Goal: Task Accomplishment & Management: Manage account settings

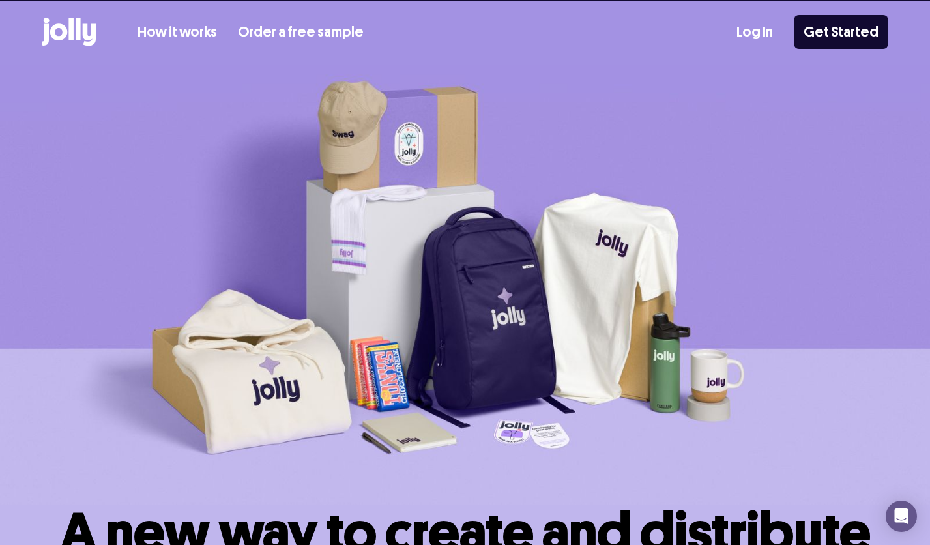
click at [745, 37] on link "Log In" at bounding box center [755, 33] width 37 height 22
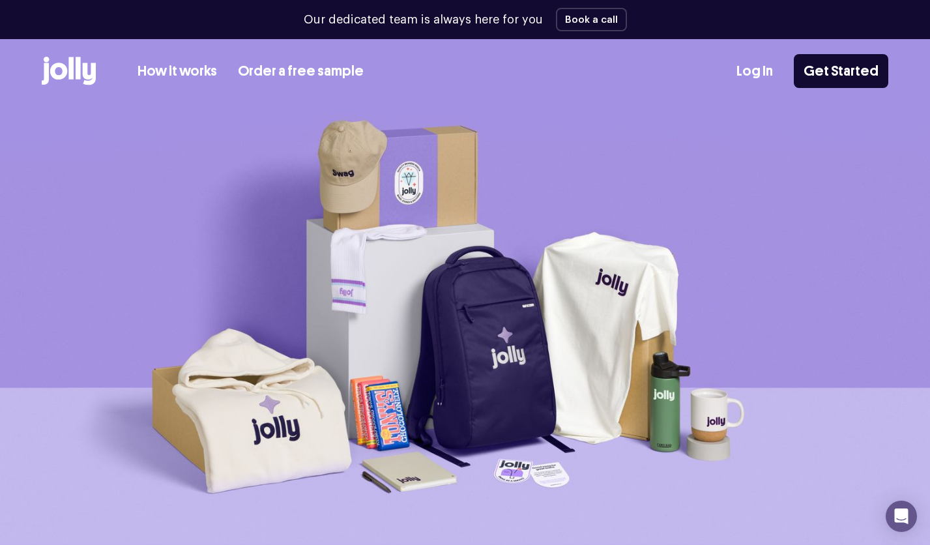
click at [773, 81] on link "Log In" at bounding box center [755, 72] width 37 height 22
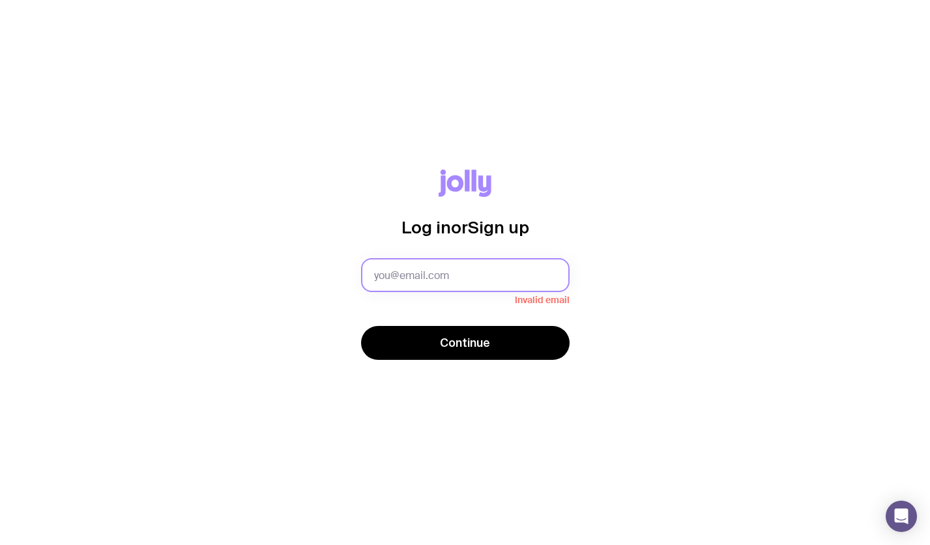
click at [469, 275] on input "text" at bounding box center [465, 275] width 209 height 34
type input "[PERSON_NAME][EMAIL_ADDRESS][PERSON_NAME][DOMAIN_NAME]"
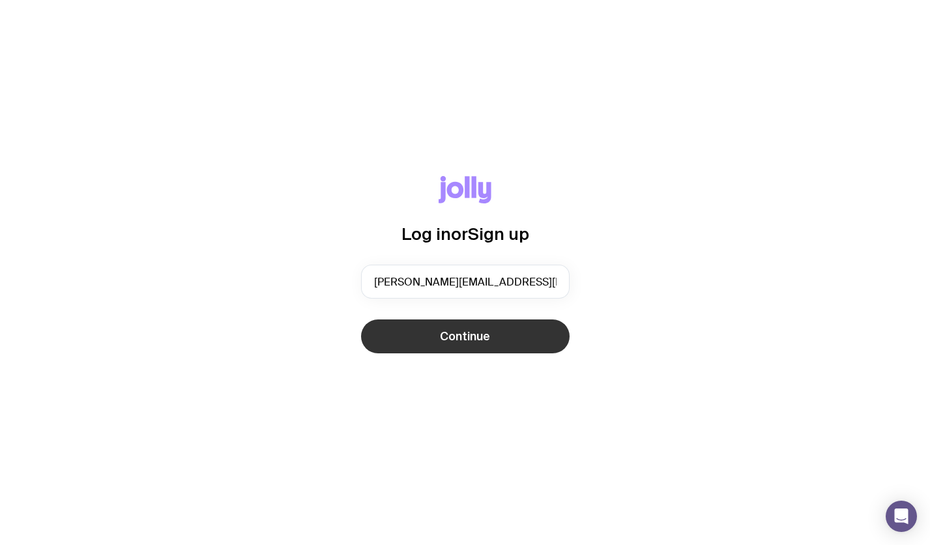
click at [475, 334] on span "Continue" at bounding box center [465, 337] width 50 height 16
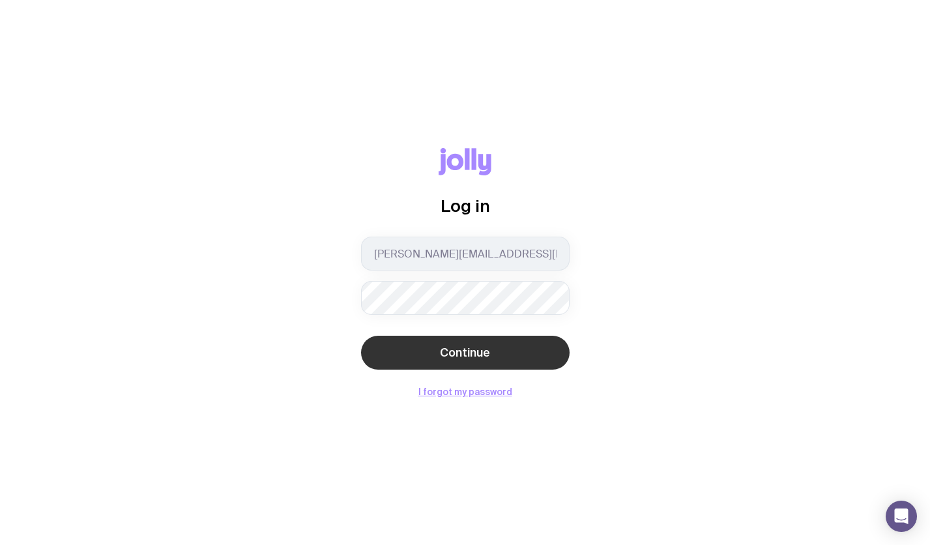
click at [473, 346] on span "Continue" at bounding box center [465, 353] width 50 height 16
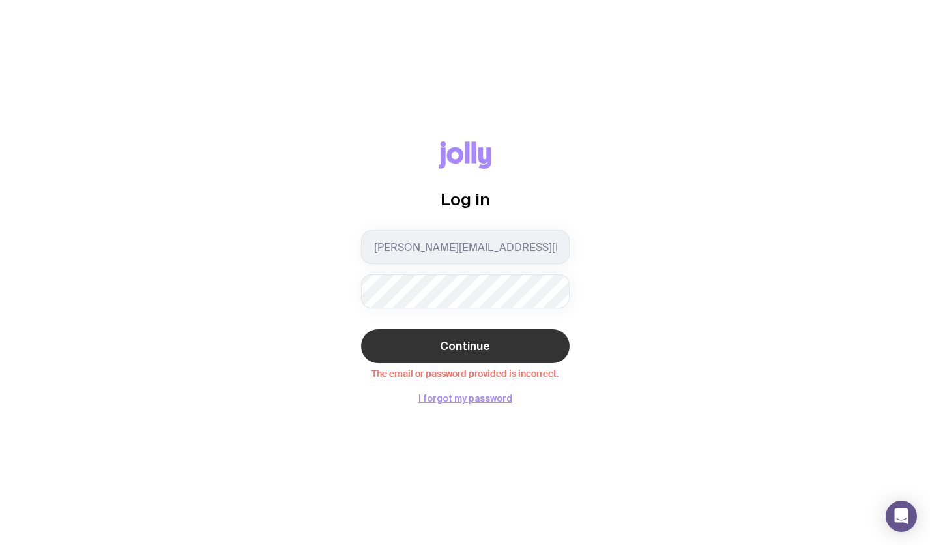
click at [459, 341] on span "Continue" at bounding box center [465, 346] width 50 height 16
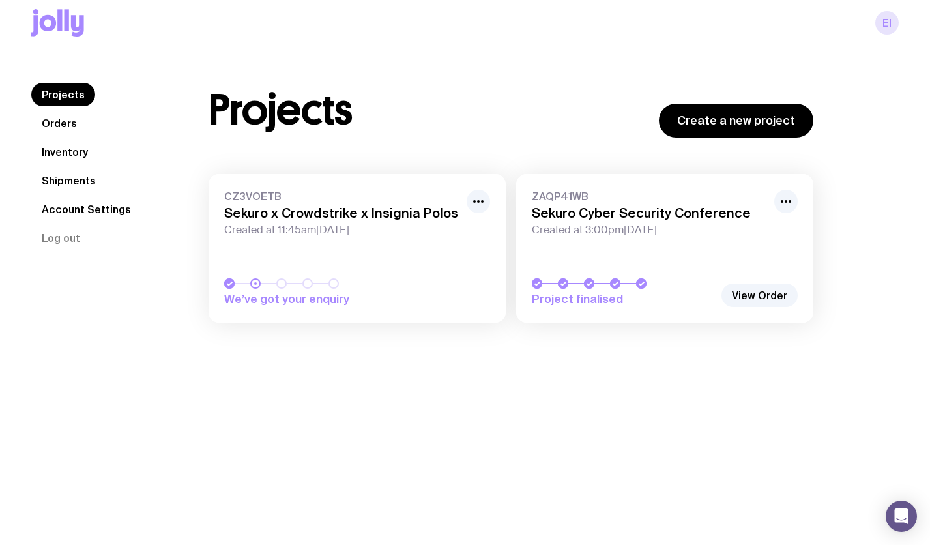
click at [888, 23] on link "EI" at bounding box center [887, 22] width 23 height 23
click at [891, 20] on link "EI" at bounding box center [887, 22] width 23 height 23
click at [890, 24] on link "EI" at bounding box center [887, 22] width 23 height 23
click at [86, 211] on link "Account Settings" at bounding box center [86, 209] width 110 height 23
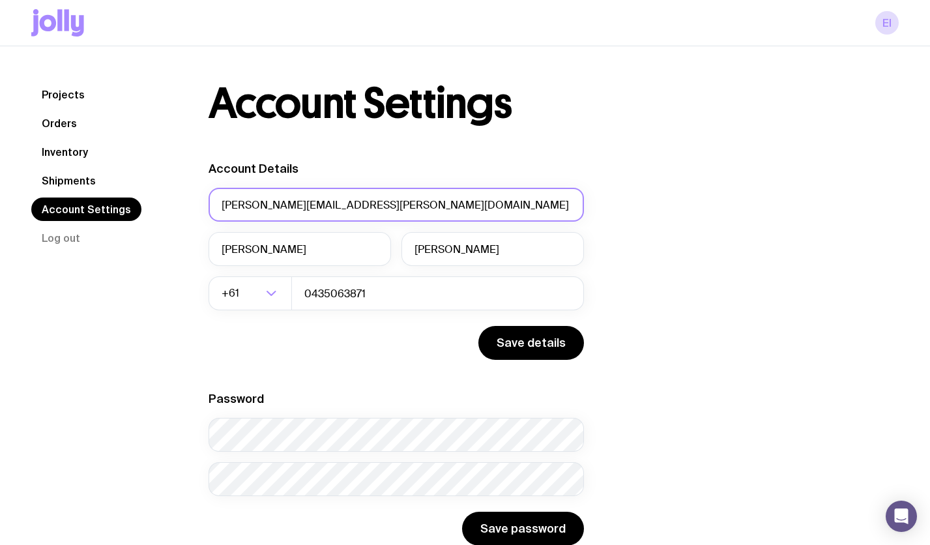
click at [377, 203] on input "[PERSON_NAME][EMAIL_ADDRESS][PERSON_NAME][DOMAIN_NAME]" at bounding box center [396, 205] width 375 height 34
type input "[EMAIL_ADDRESS][DOMAIN_NAME]"
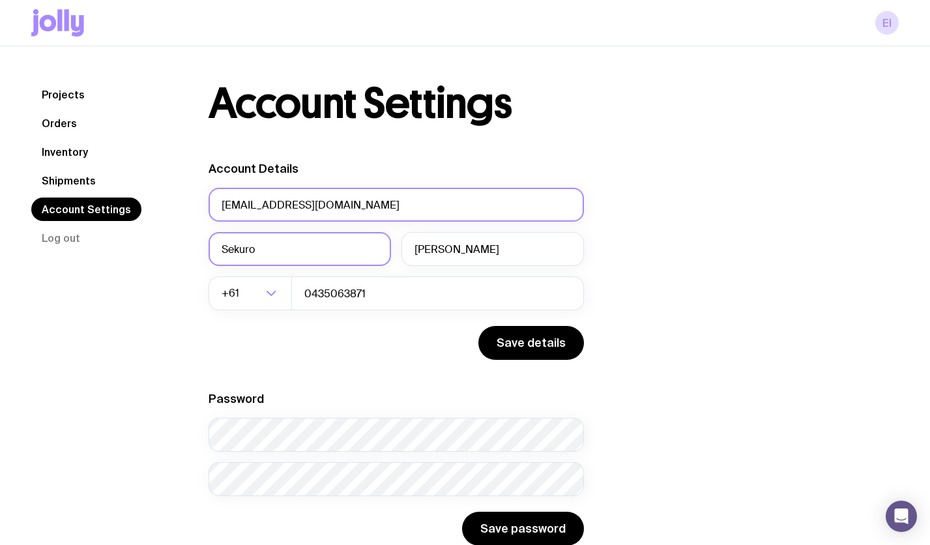
type input "Sekuro"
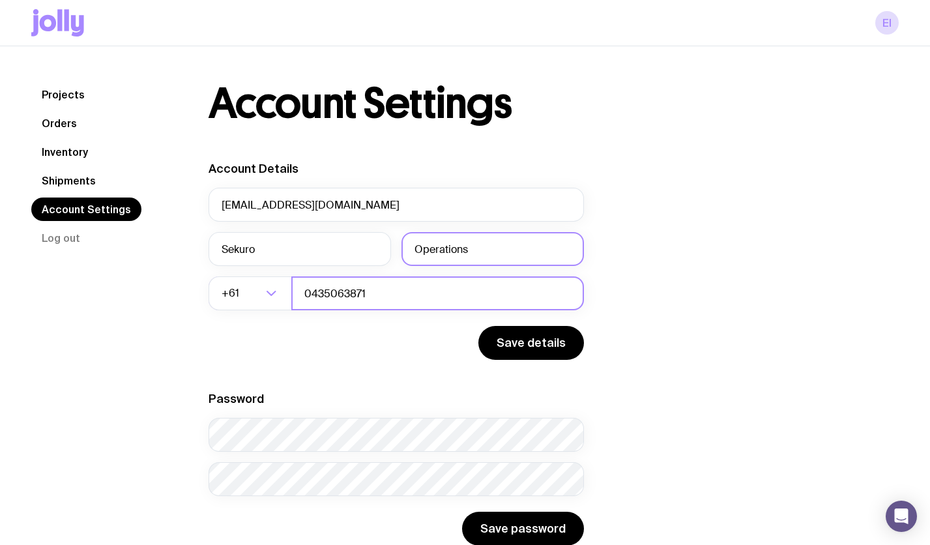
type input "Operations"
click at [406, 284] on input "0435063871" at bounding box center [437, 293] width 293 height 34
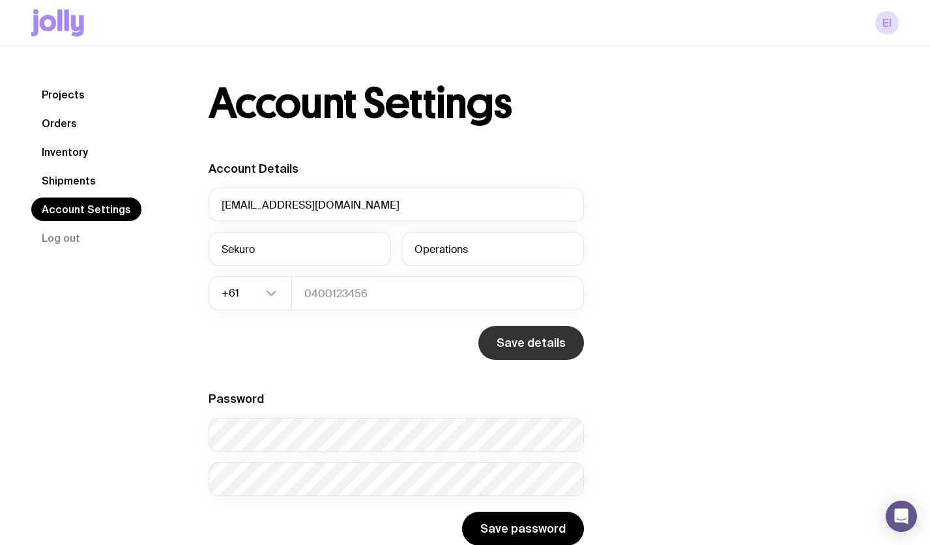
click at [567, 333] on button "Save details" at bounding box center [531, 343] width 106 height 34
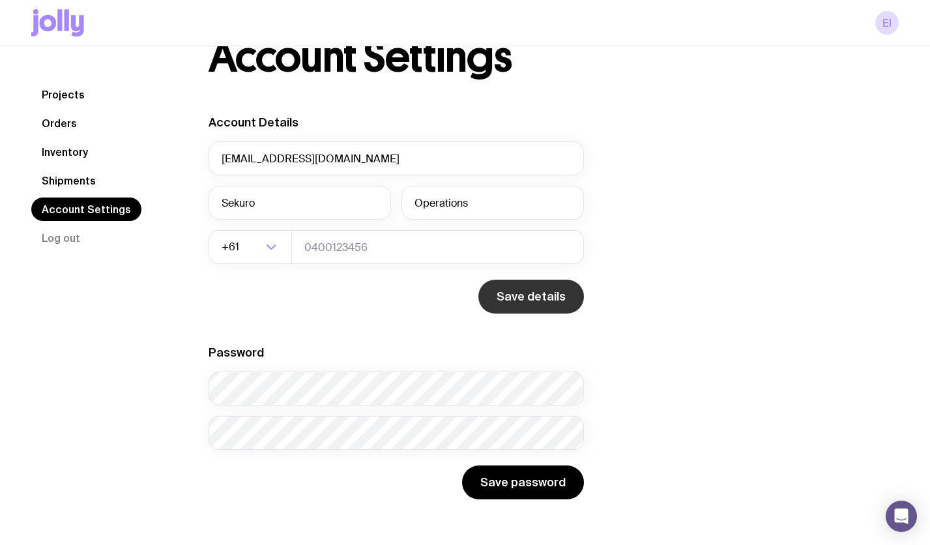
click at [548, 298] on button "Save details" at bounding box center [531, 297] width 106 height 34
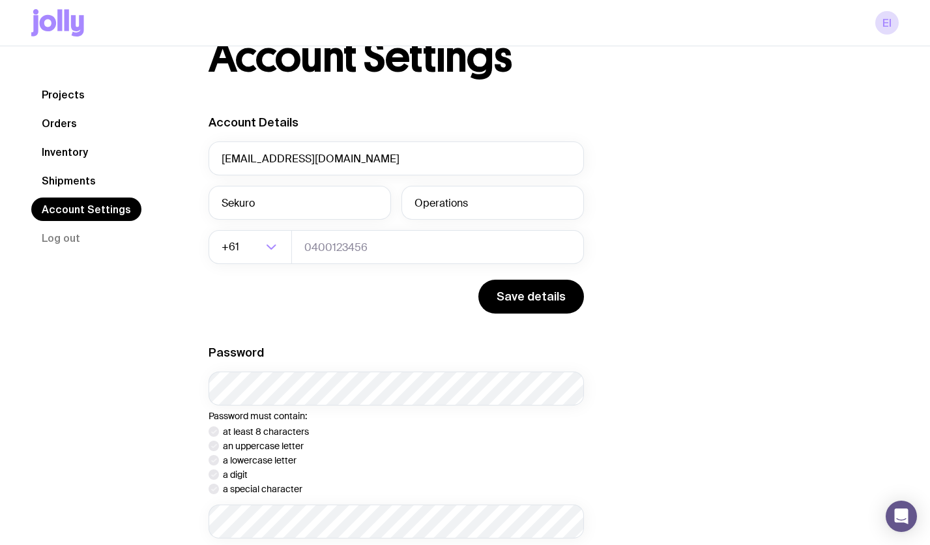
click at [633, 310] on div "Account Details [EMAIL_ADDRESS][DOMAIN_NAME] Sekuro Operations +61 Loading... S…" at bounding box center [511, 351] width 605 height 473
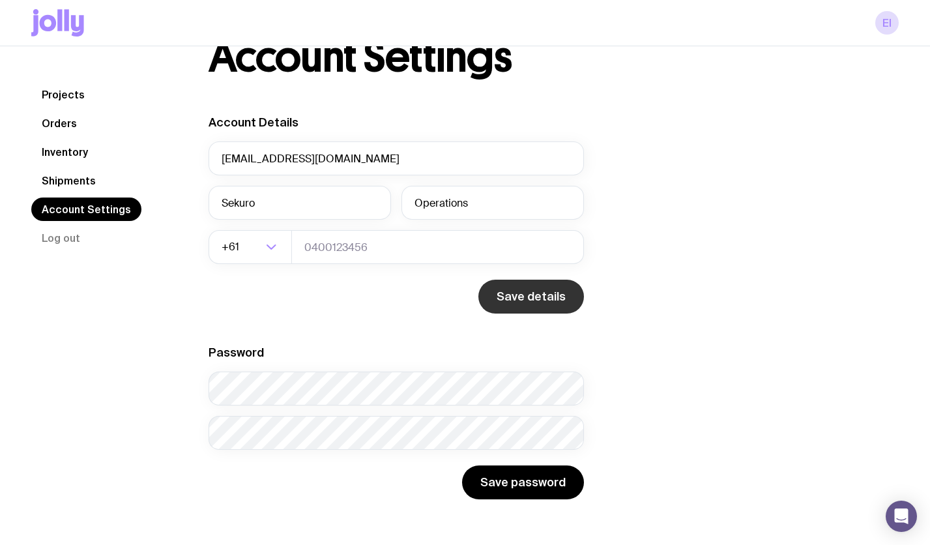
click at [550, 307] on button "Save details" at bounding box center [531, 297] width 106 height 34
click at [70, 168] on nav "Projects Orders Inventory Shipments Account Settings Log out" at bounding box center [104, 166] width 146 height 167
click at [78, 179] on link "Shipments" at bounding box center [68, 180] width 75 height 23
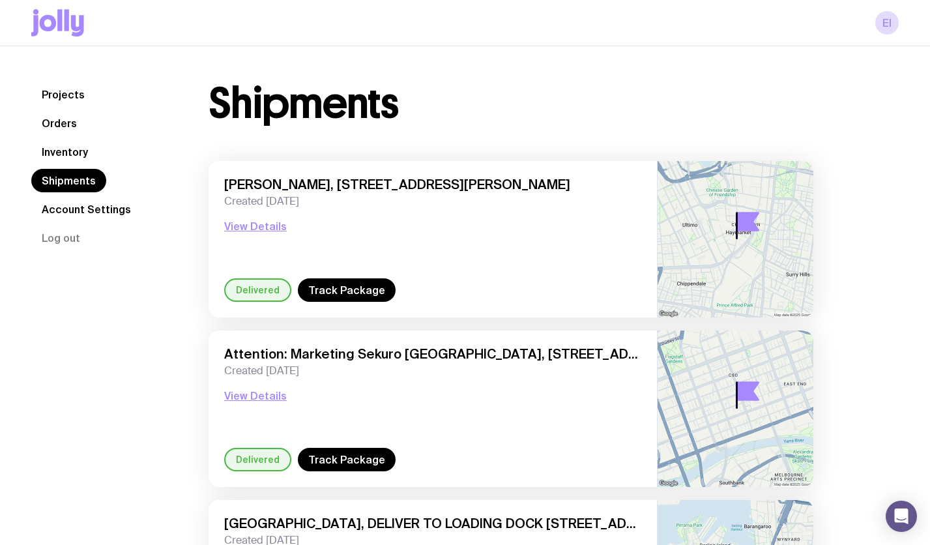
click at [74, 209] on link "Account Settings" at bounding box center [86, 209] width 110 height 23
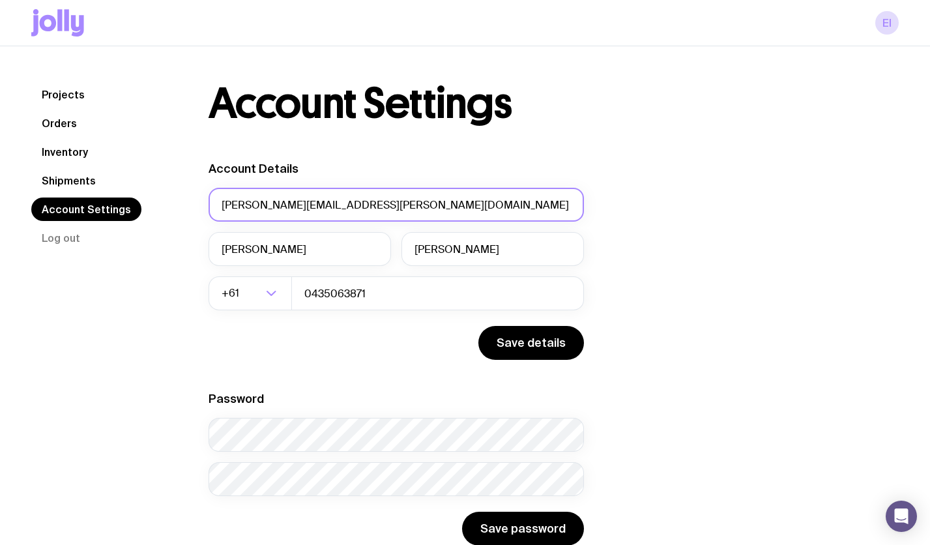
click at [364, 211] on input "[PERSON_NAME][EMAIL_ADDRESS][PERSON_NAME][DOMAIN_NAME]" at bounding box center [396, 205] width 375 height 34
type input "[EMAIL_ADDRESS][DOMAIN_NAME]"
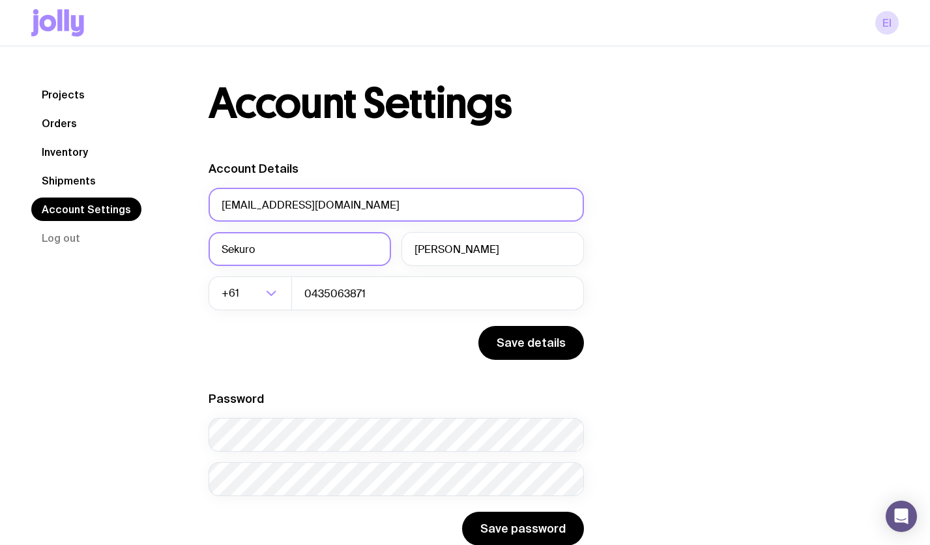
type input "Sekuro"
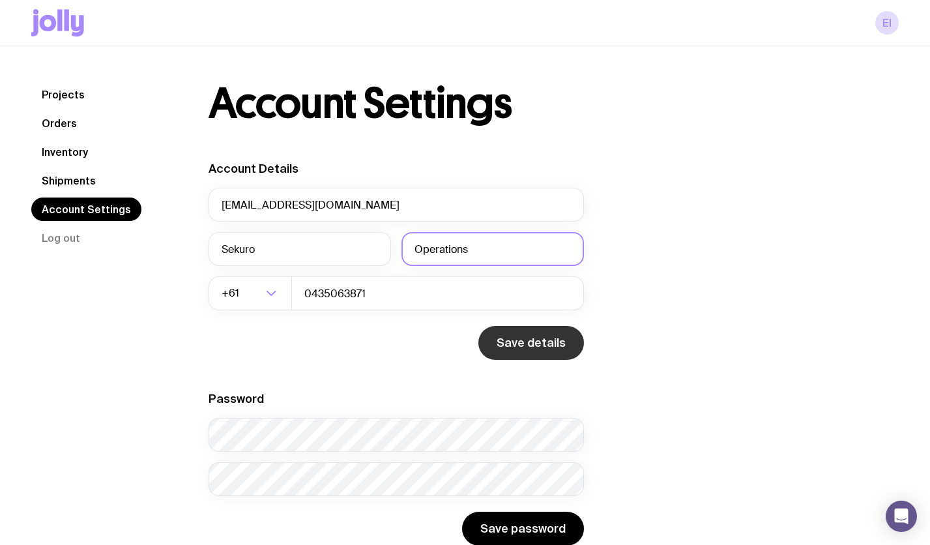
type input "Operations"
click at [542, 343] on button "Save details" at bounding box center [531, 343] width 106 height 34
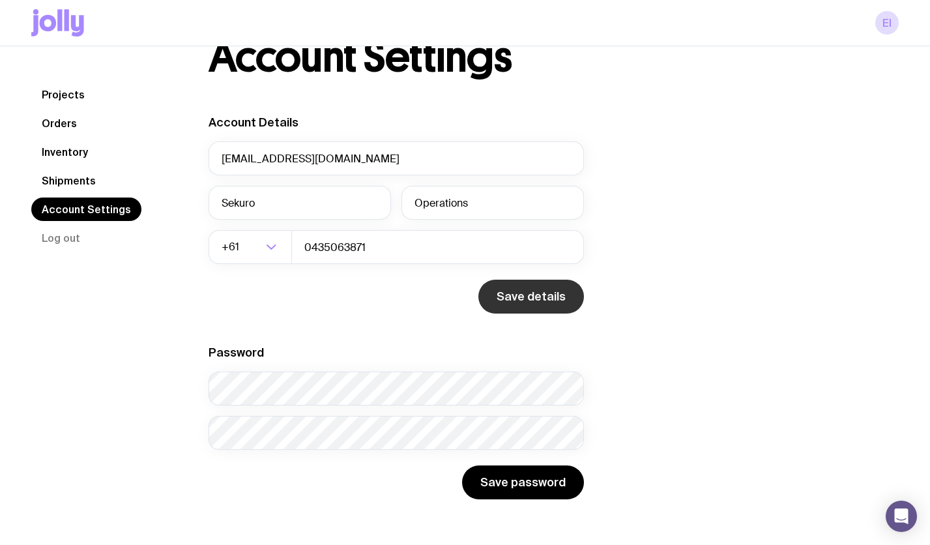
click at [539, 305] on button "Save details" at bounding box center [531, 297] width 106 height 34
click at [546, 286] on button "Save details" at bounding box center [531, 297] width 106 height 34
click at [533, 291] on button "Save details" at bounding box center [531, 297] width 106 height 34
click at [532, 280] on button "Save details" at bounding box center [531, 297] width 106 height 34
click at [535, 295] on button "Save details" at bounding box center [531, 297] width 106 height 34
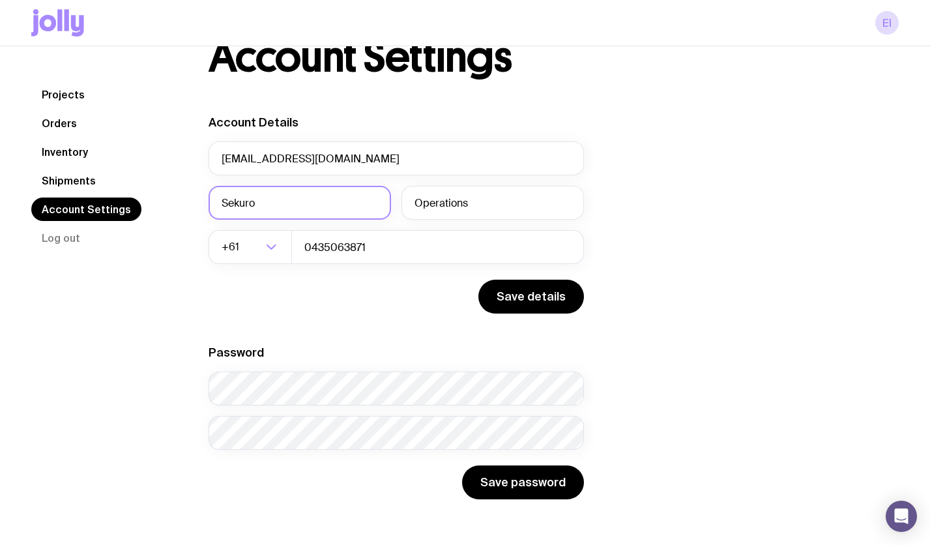
click at [346, 197] on input "Sekuro" at bounding box center [300, 203] width 183 height 34
click at [525, 299] on button "Save details" at bounding box center [531, 297] width 106 height 34
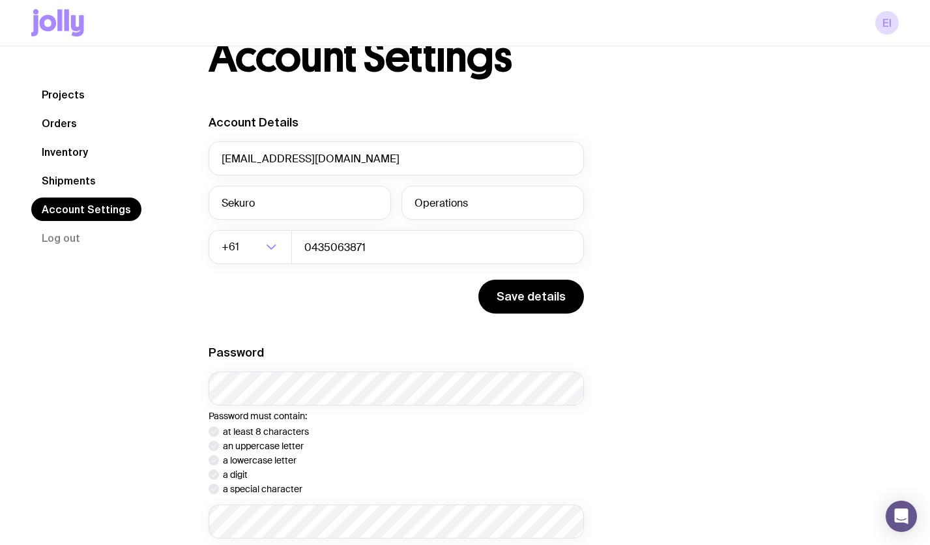
click at [632, 314] on div "Account Details [EMAIL_ADDRESS][DOMAIN_NAME] Sekuro Operations +61 Loading... 0…" at bounding box center [511, 351] width 605 height 473
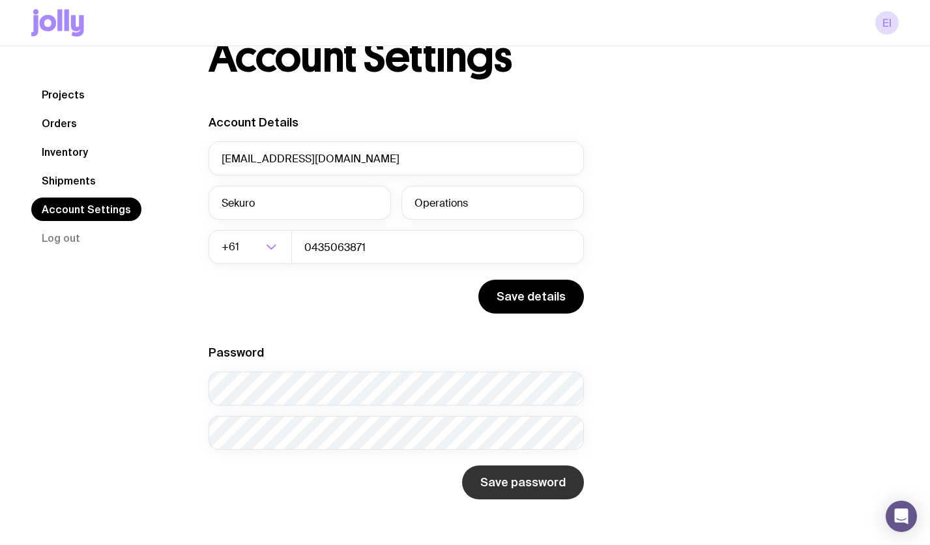
click at [503, 484] on button "Save password" at bounding box center [523, 482] width 122 height 34
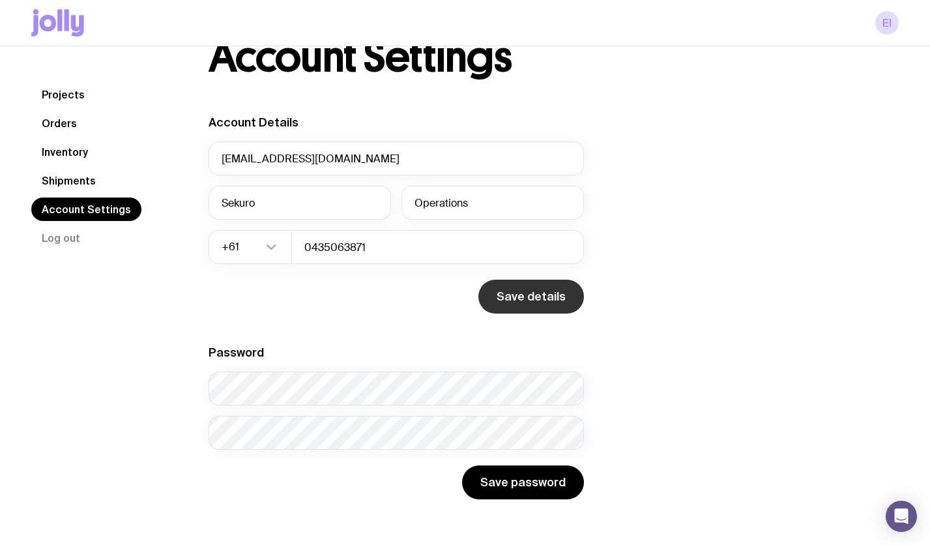
click at [535, 283] on button "Save details" at bounding box center [531, 297] width 106 height 34
click at [68, 183] on link "Shipments" at bounding box center [68, 180] width 75 height 23
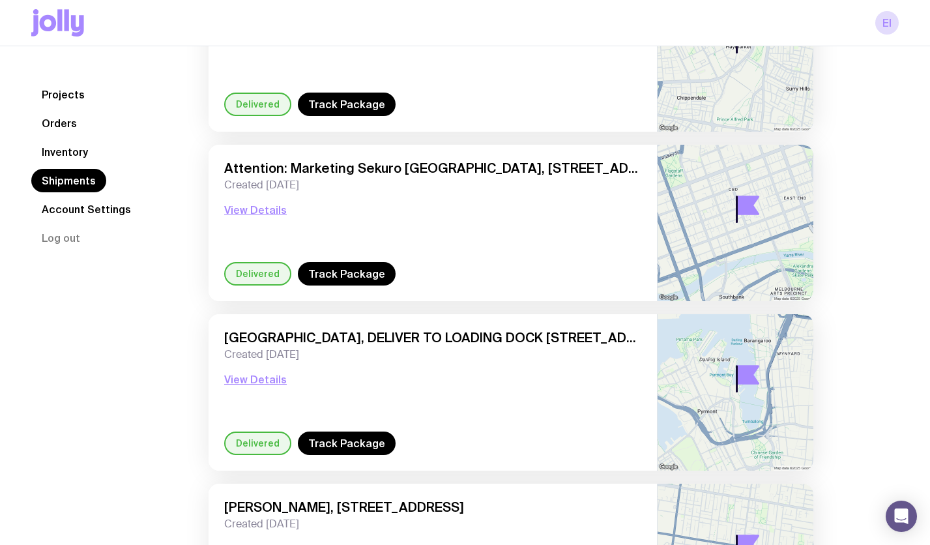
scroll to position [331, 0]
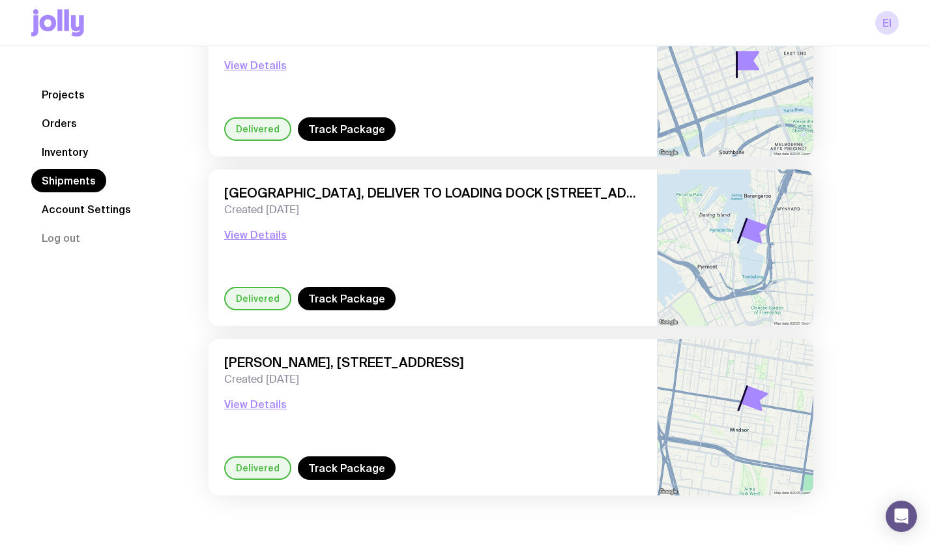
click at [89, 212] on link "Account Settings" at bounding box center [86, 209] width 110 height 23
